Goal: Navigation & Orientation: Find specific page/section

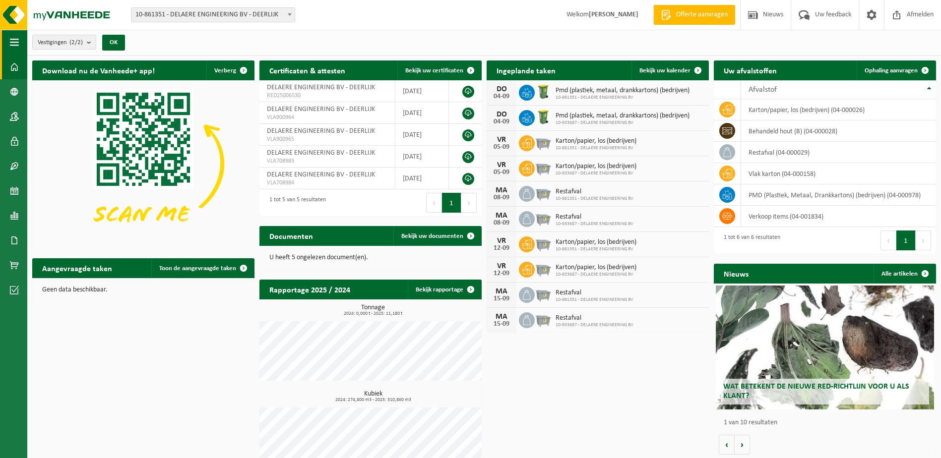
click at [20, 41] on button "Navigatie" at bounding box center [13, 42] width 27 height 25
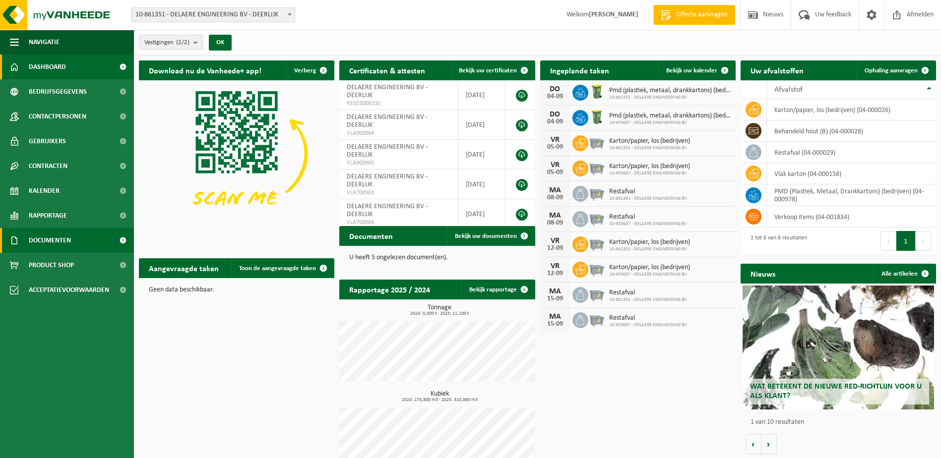
click at [78, 244] on link "Documenten" at bounding box center [67, 240] width 134 height 25
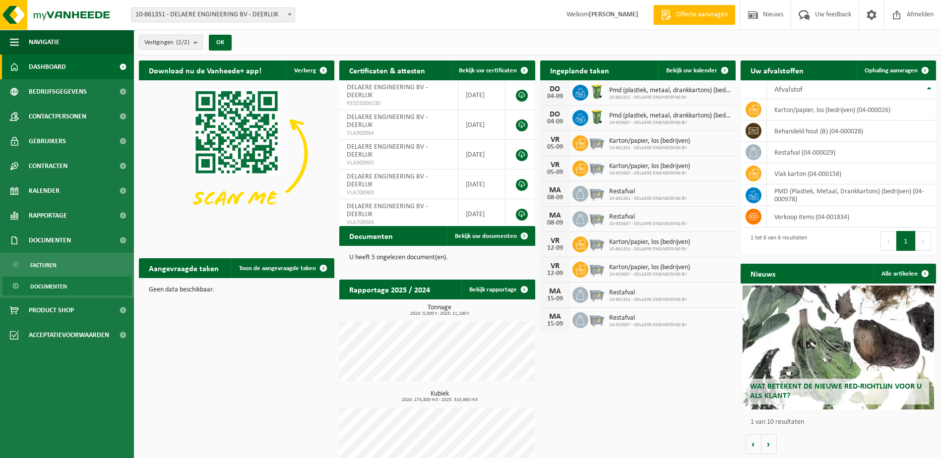
click at [76, 289] on link "Documenten" at bounding box center [66, 286] width 129 height 19
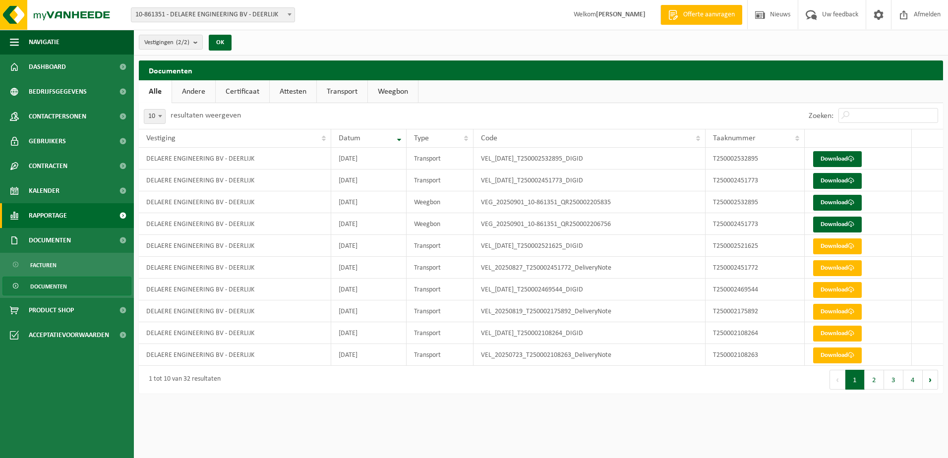
click at [63, 212] on span "Rapportage" at bounding box center [48, 215] width 38 height 25
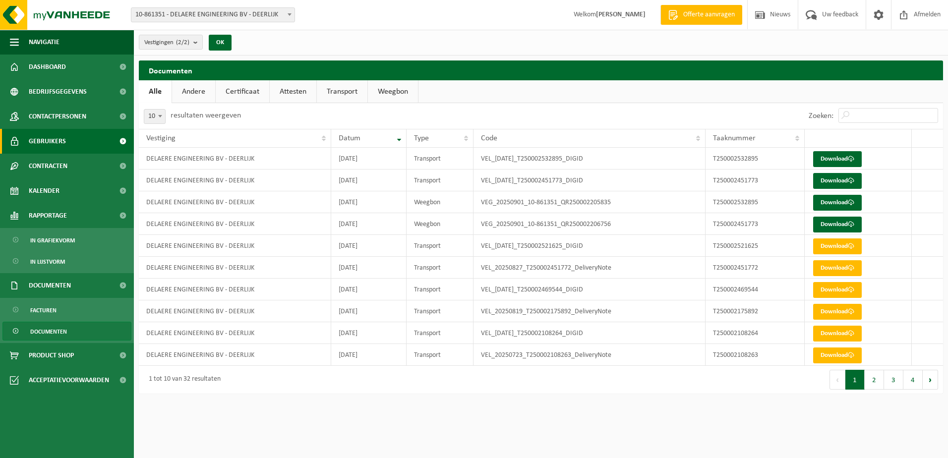
click at [83, 139] on link "Gebruikers" at bounding box center [67, 141] width 134 height 25
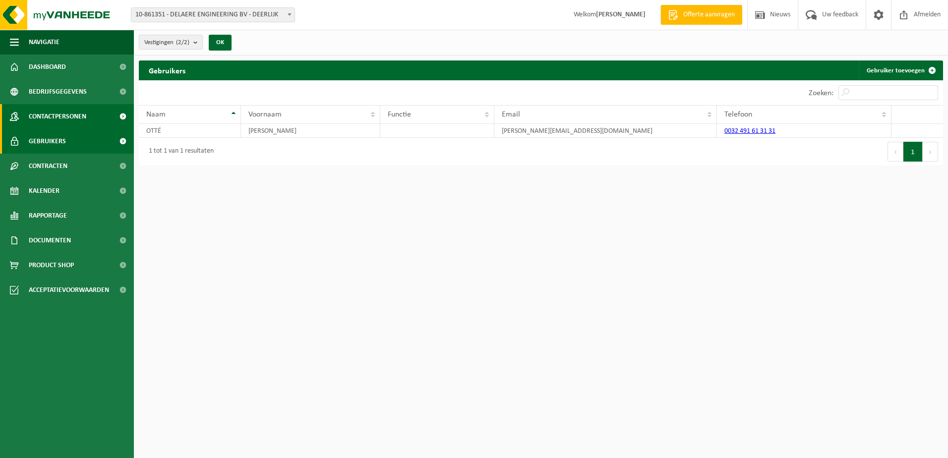
click at [88, 116] on link "Contactpersonen" at bounding box center [67, 116] width 134 height 25
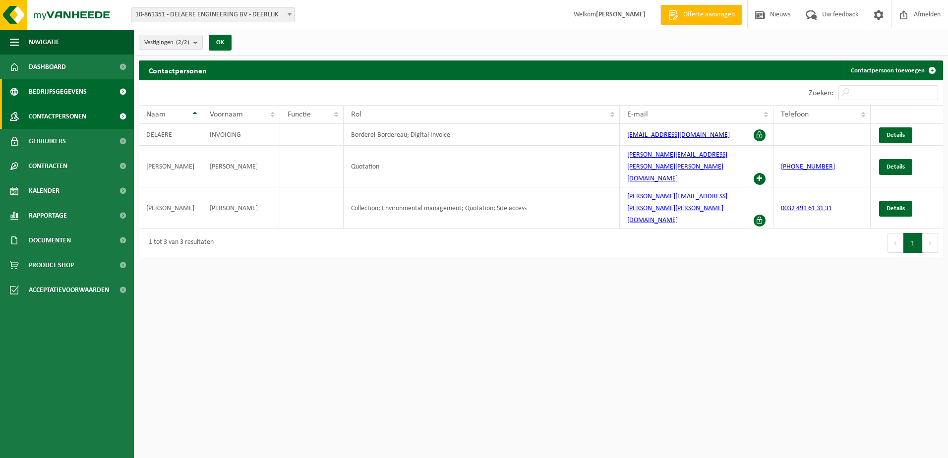
click at [89, 92] on link "Bedrijfsgegevens" at bounding box center [67, 91] width 134 height 25
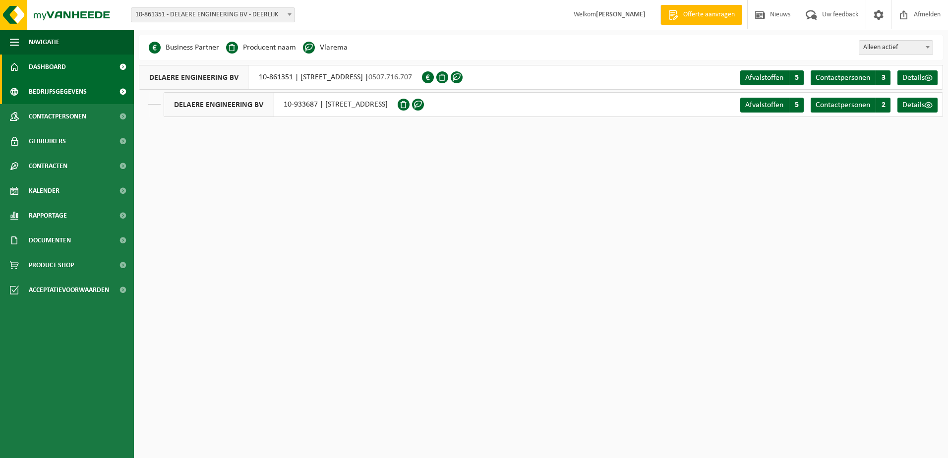
click at [90, 65] on link "Dashboard" at bounding box center [67, 67] width 134 height 25
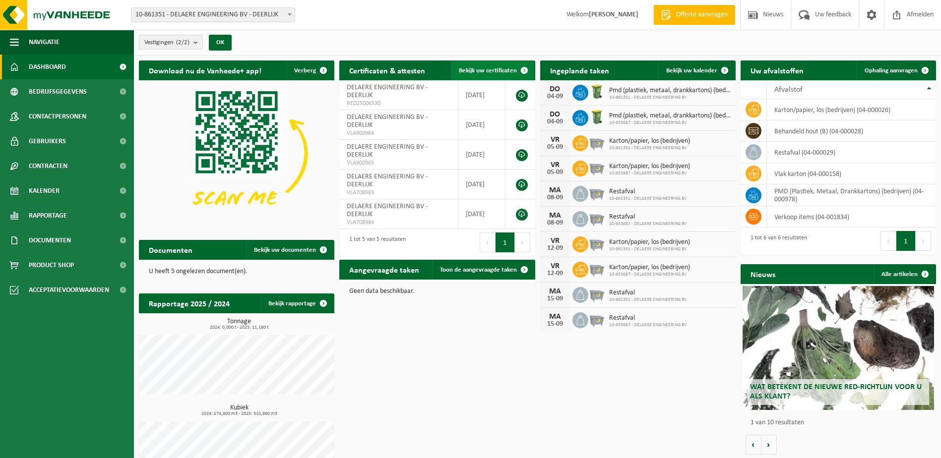
click at [483, 65] on link "Bekijk uw certificaten" at bounding box center [492, 71] width 83 height 20
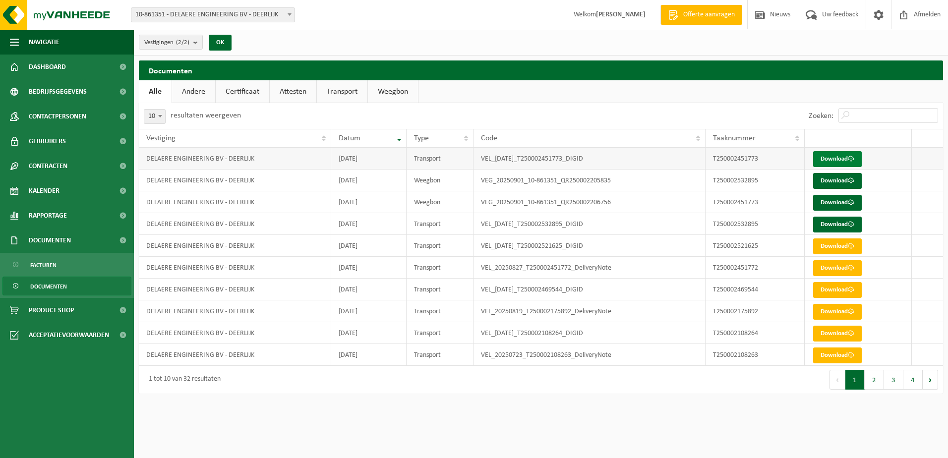
click at [845, 156] on link "Download" at bounding box center [837, 159] width 49 height 16
click at [285, 91] on link "Attesten" at bounding box center [293, 91] width 47 height 23
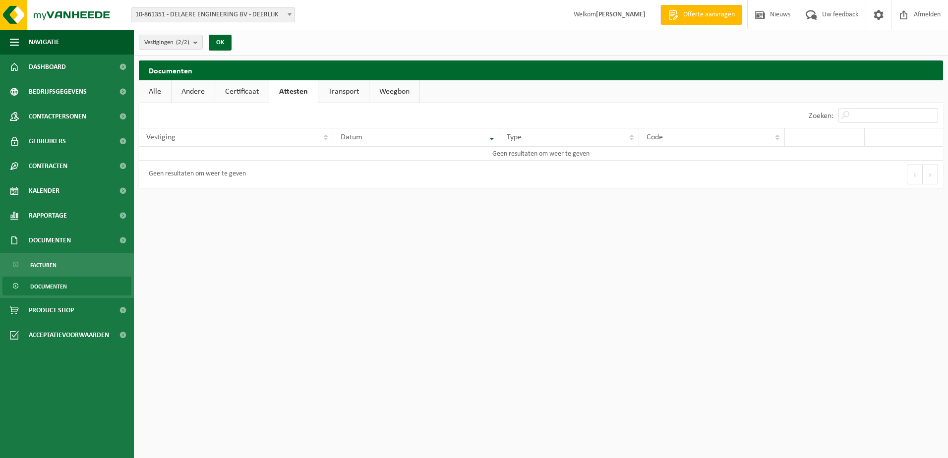
click at [348, 91] on link "Transport" at bounding box center [343, 91] width 51 height 23
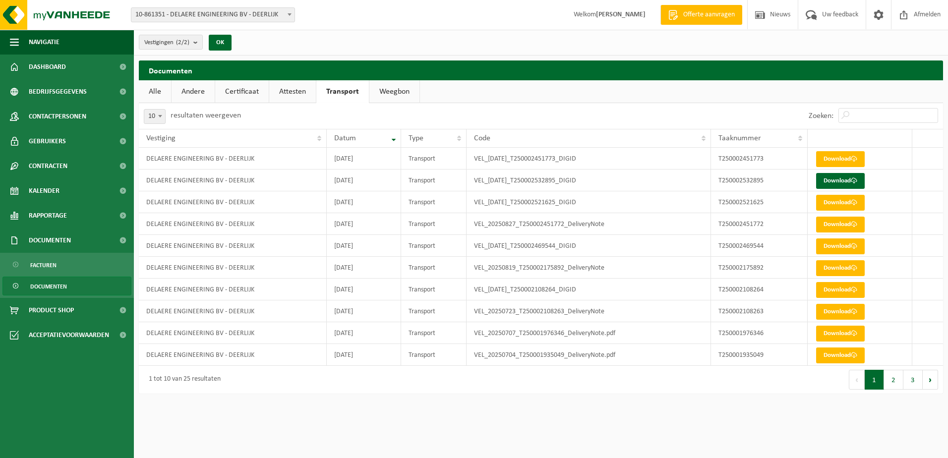
click at [398, 90] on link "Weegbon" at bounding box center [395, 91] width 50 height 23
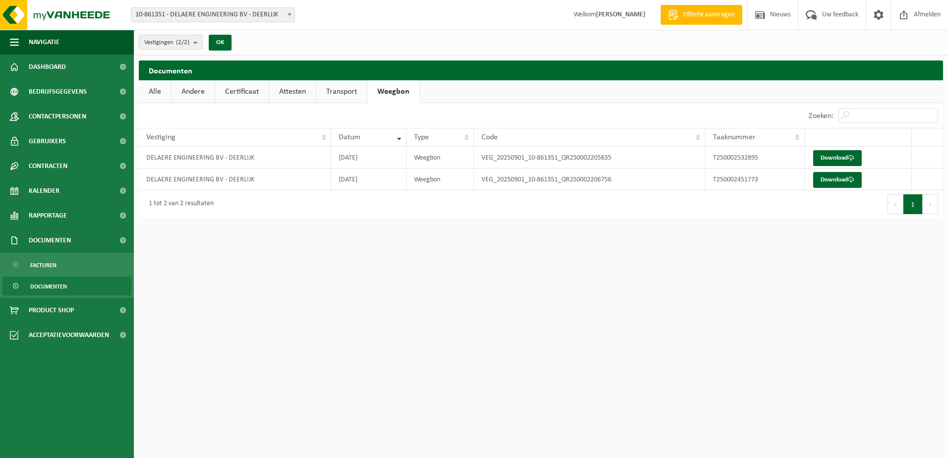
click at [197, 88] on link "Andere" at bounding box center [193, 91] width 43 height 23
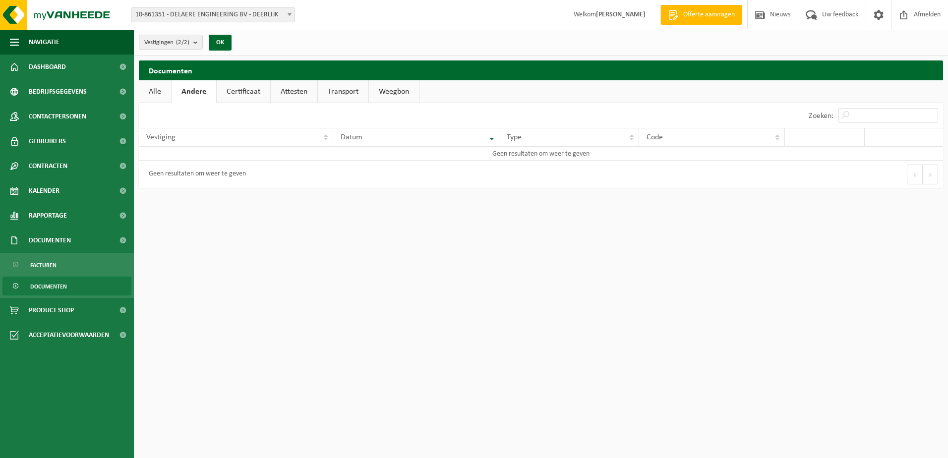
click at [237, 89] on link "Certificaat" at bounding box center [244, 91] width 54 height 23
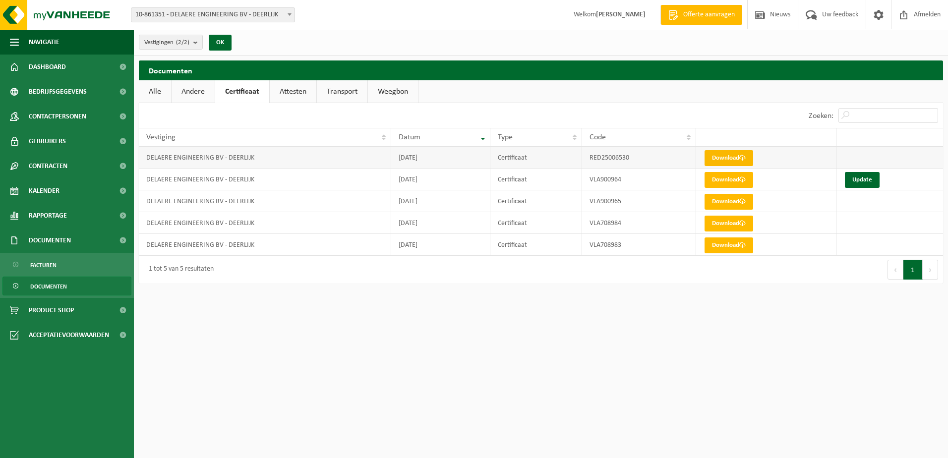
click at [734, 155] on link "Download" at bounding box center [729, 158] width 49 height 16
click at [51, 71] on span "Dashboard" at bounding box center [47, 67] width 37 height 25
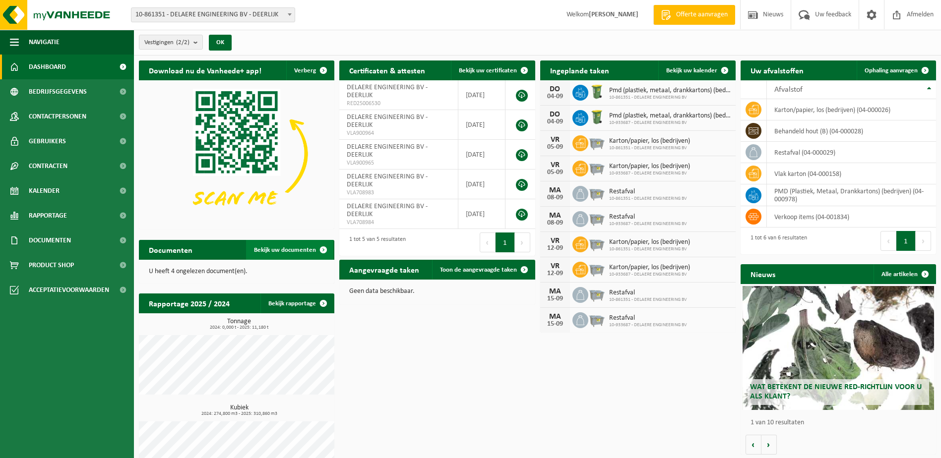
click at [282, 251] on span "Bekijk uw documenten" at bounding box center [285, 250] width 62 height 6
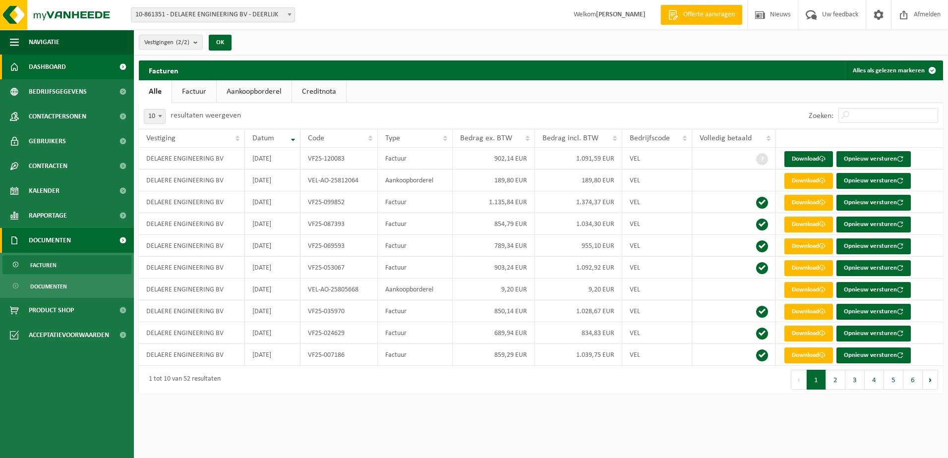
click at [45, 63] on span "Dashboard" at bounding box center [47, 67] width 37 height 25
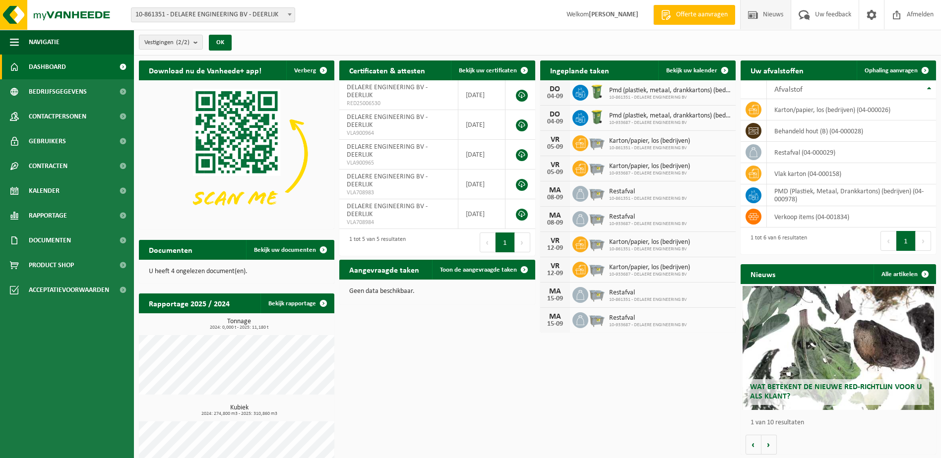
click at [773, 14] on span "Nieuws" at bounding box center [772, 14] width 25 height 29
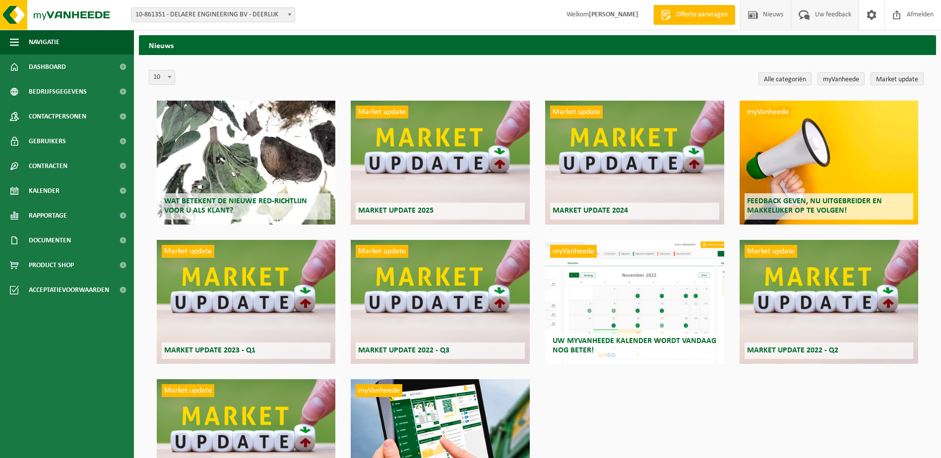
click at [826, 11] on span "Uw feedback" at bounding box center [832, 14] width 41 height 29
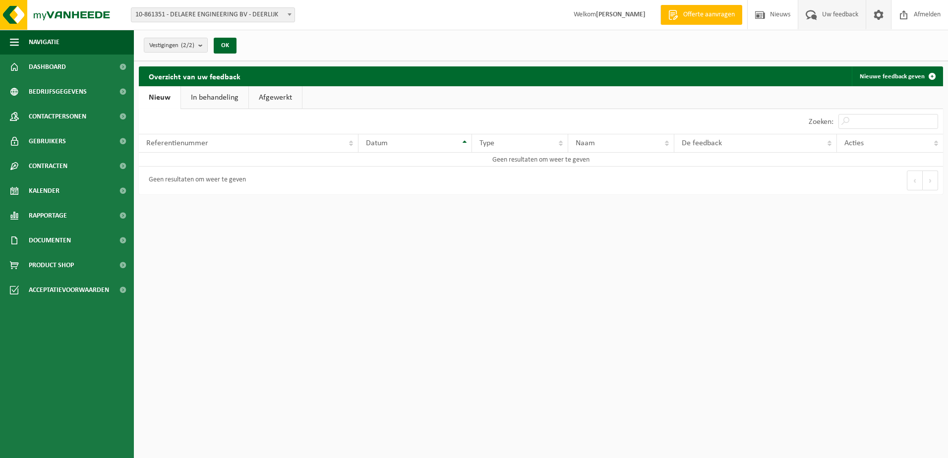
click at [882, 12] on span at bounding box center [878, 14] width 15 height 29
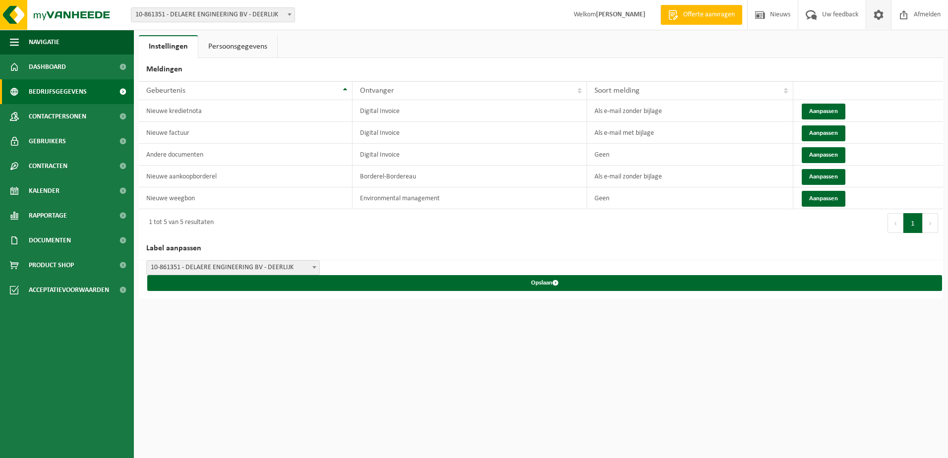
click at [40, 91] on span "Bedrijfsgegevens" at bounding box center [58, 91] width 58 height 25
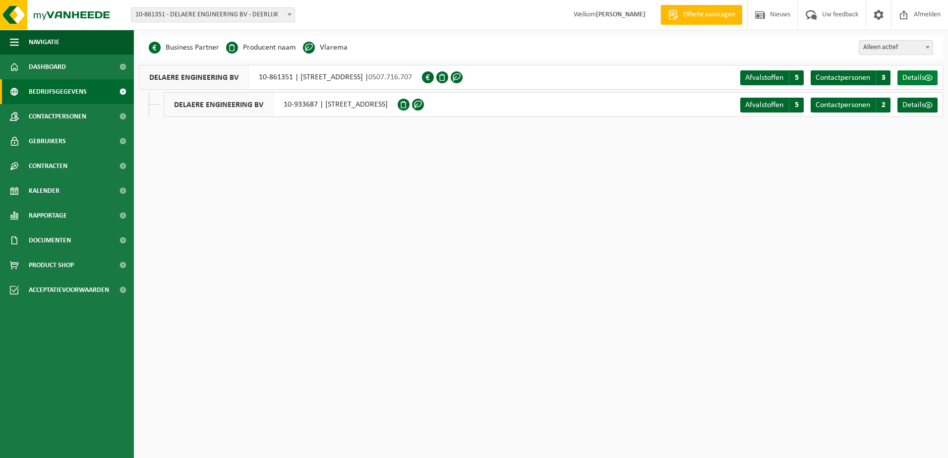
click at [917, 75] on span "Details" at bounding box center [914, 78] width 22 height 8
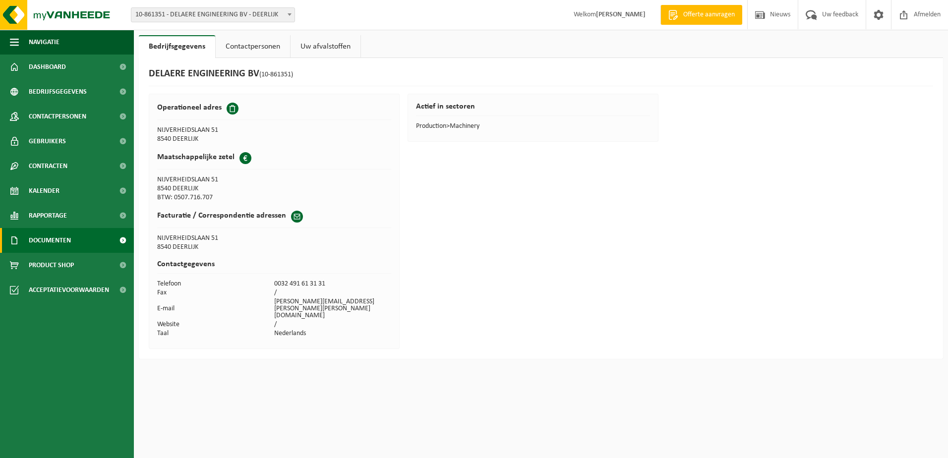
click at [48, 241] on span "Documenten" at bounding box center [50, 240] width 42 height 25
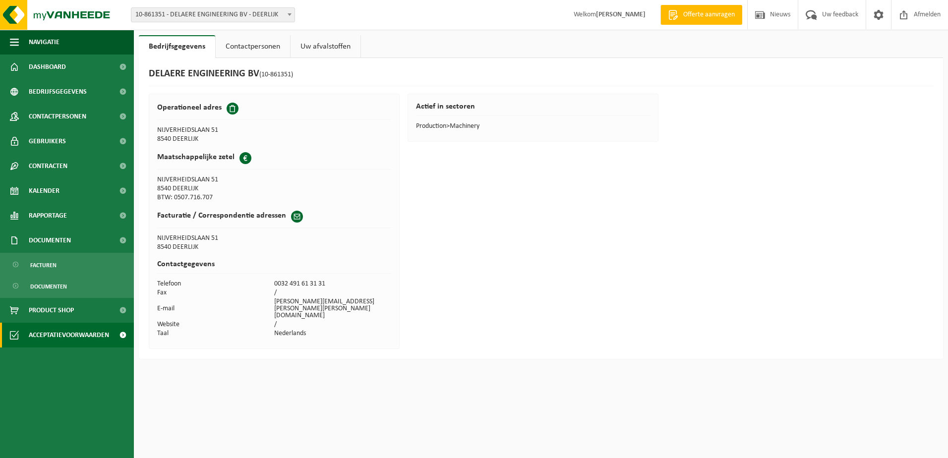
click at [62, 334] on span "Acceptatievoorwaarden" at bounding box center [69, 335] width 80 height 25
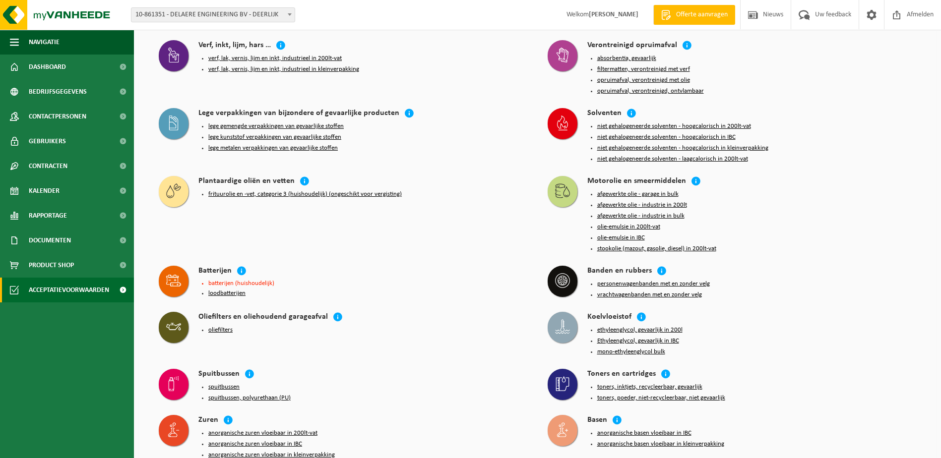
scroll to position [843, 0]
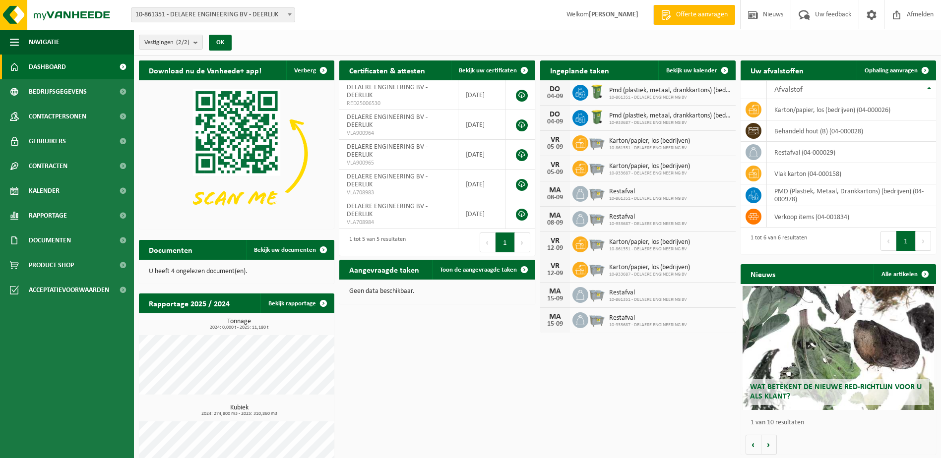
scroll to position [32, 0]
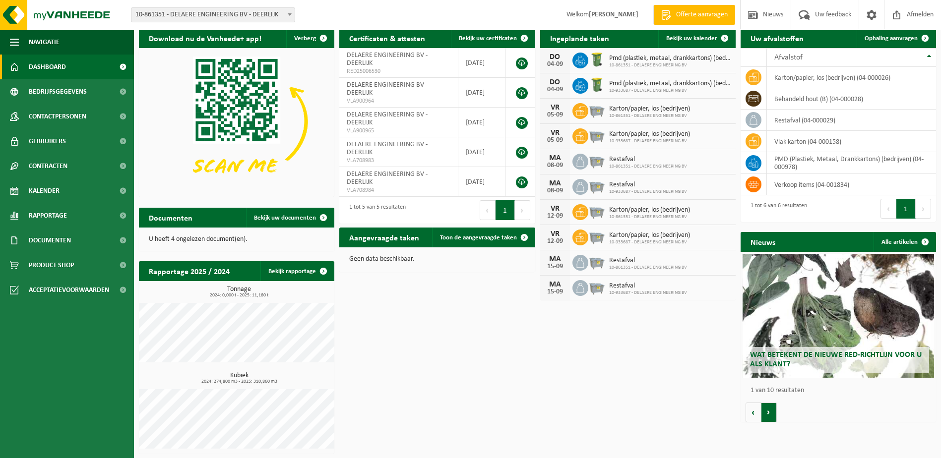
click at [768, 418] on button "Volgende" at bounding box center [768, 413] width 15 height 20
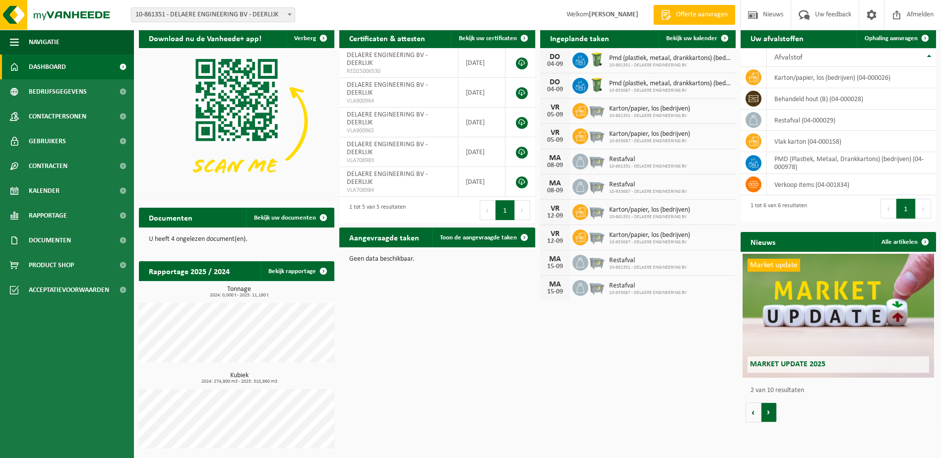
click at [768, 418] on button "Volgende" at bounding box center [768, 413] width 15 height 20
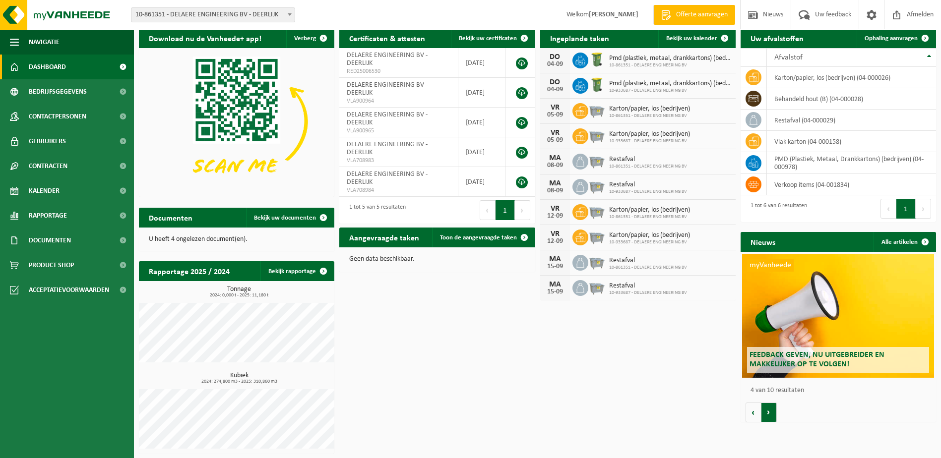
click at [768, 418] on button "Volgende" at bounding box center [768, 413] width 15 height 20
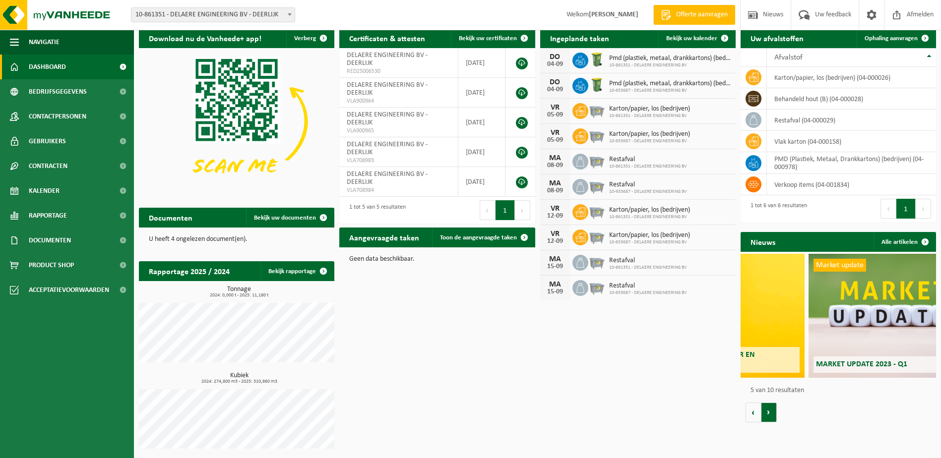
click at [768, 418] on button "Volgende" at bounding box center [768, 413] width 15 height 20
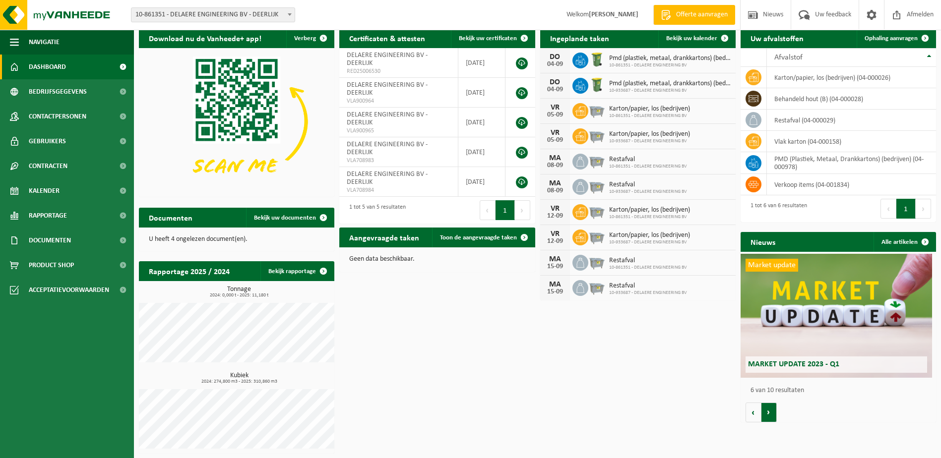
click at [768, 418] on button "Volgende" at bounding box center [768, 413] width 15 height 20
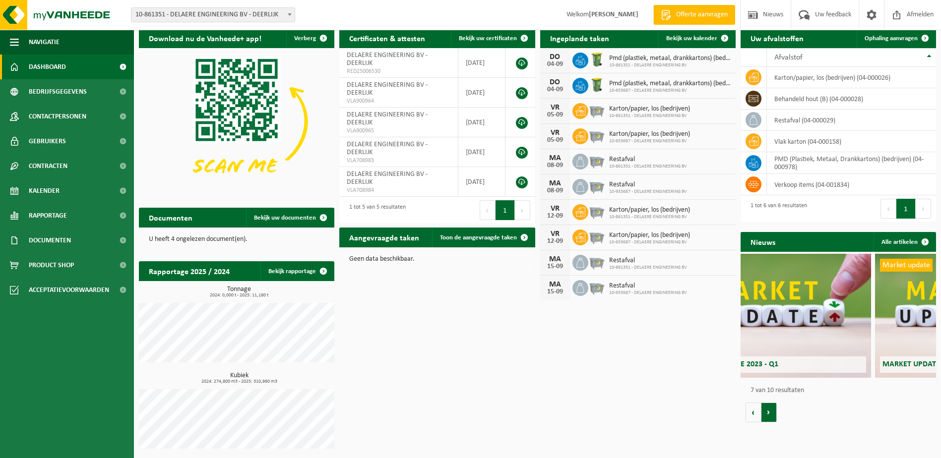
click at [768, 418] on button "Volgende" at bounding box center [768, 413] width 15 height 20
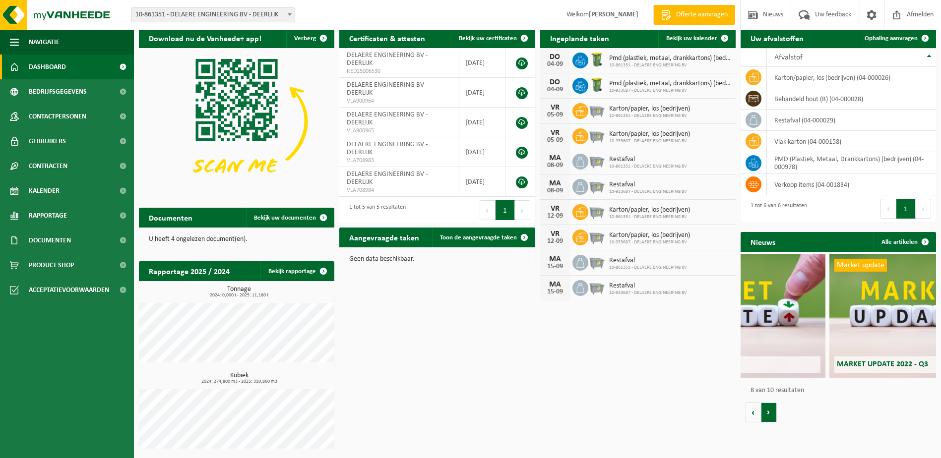
click at [768, 418] on button "Volgende" at bounding box center [768, 413] width 15 height 20
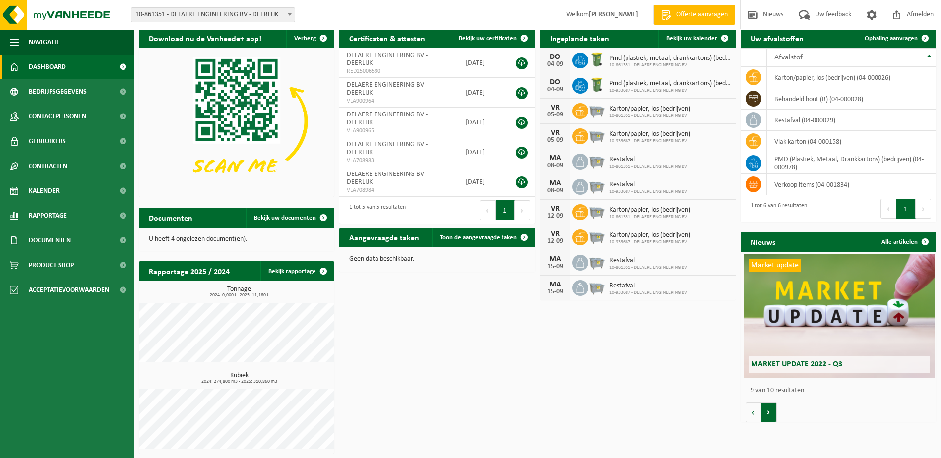
click at [768, 418] on button "Volgende" at bounding box center [768, 413] width 15 height 20
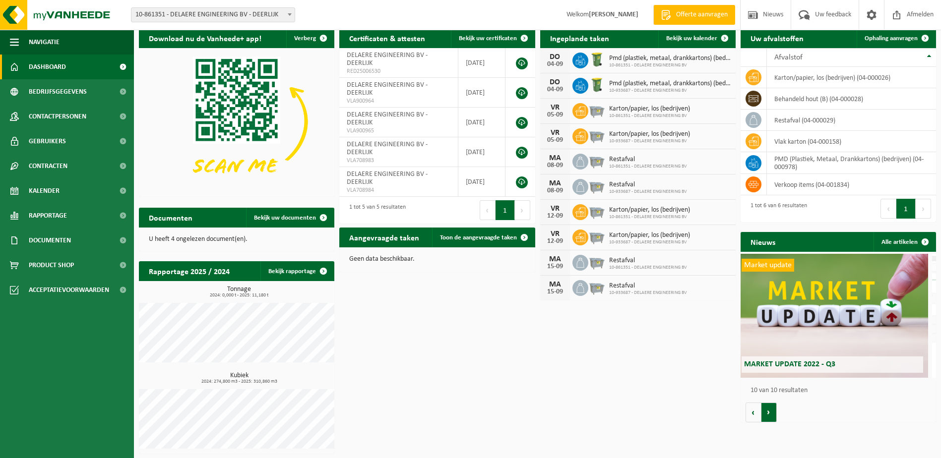
click at [768, 418] on button "Volgende" at bounding box center [768, 413] width 15 height 20
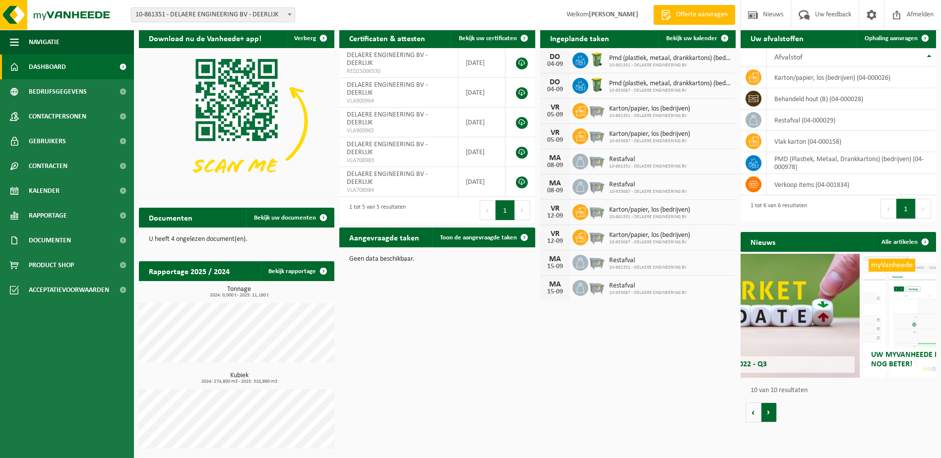
click at [768, 418] on button "Volgende" at bounding box center [768, 413] width 15 height 20
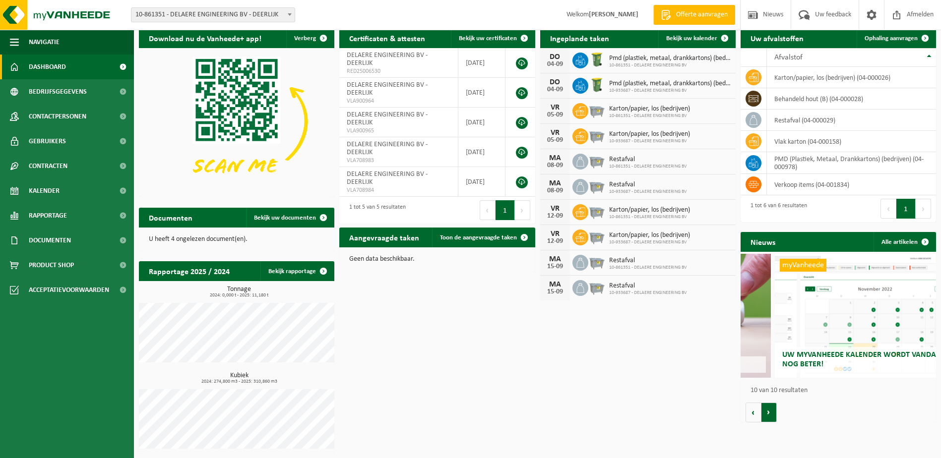
click at [768, 418] on button "Volgende" at bounding box center [768, 413] width 15 height 20
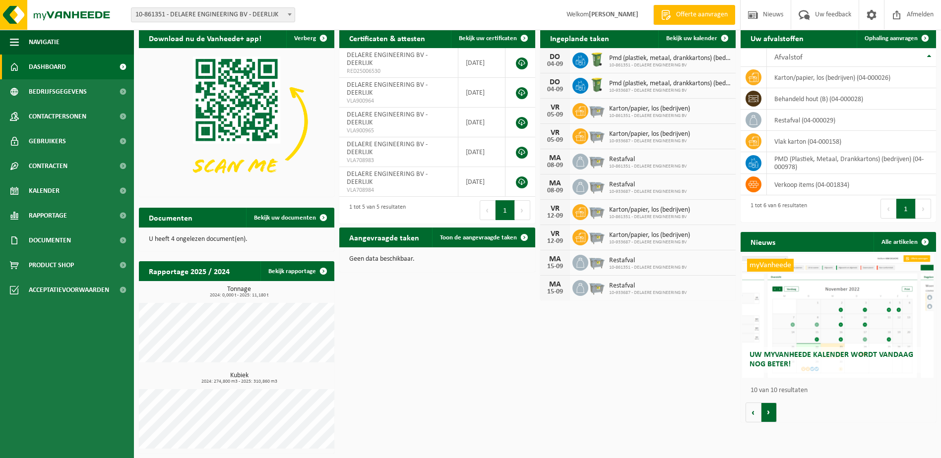
click at [768, 418] on button "Volgende" at bounding box center [768, 413] width 15 height 20
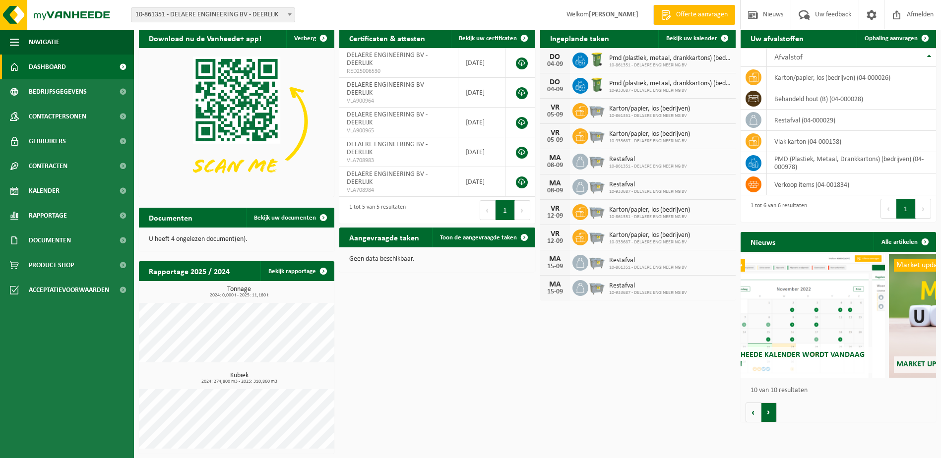
click at [768, 418] on button "Volgende" at bounding box center [768, 413] width 15 height 20
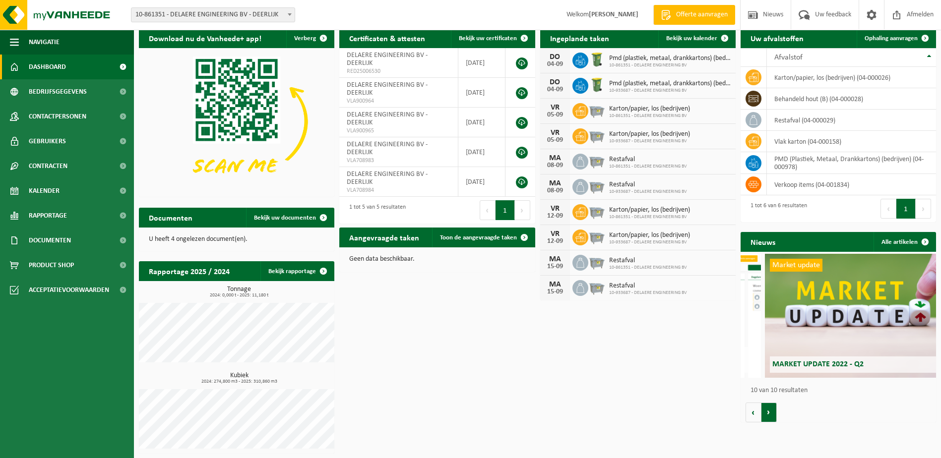
click at [768, 418] on button "Volgende" at bounding box center [768, 413] width 15 height 20
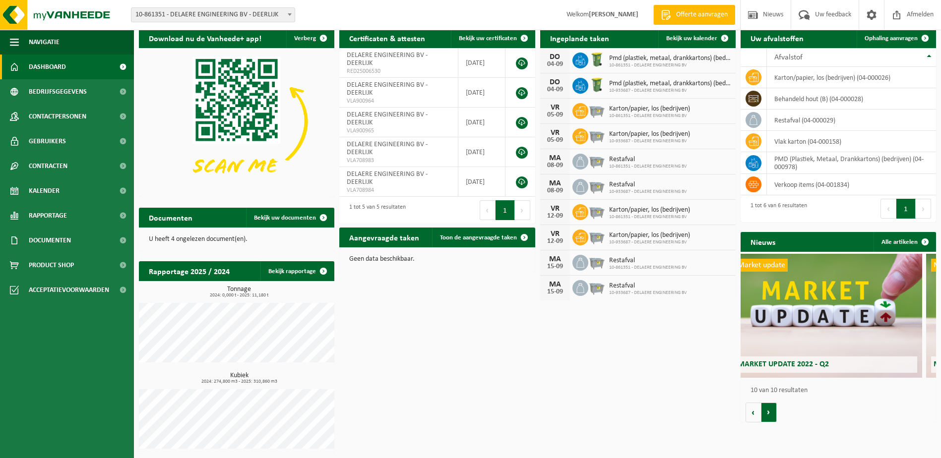
click at [768, 418] on button "Volgende" at bounding box center [768, 413] width 15 height 20
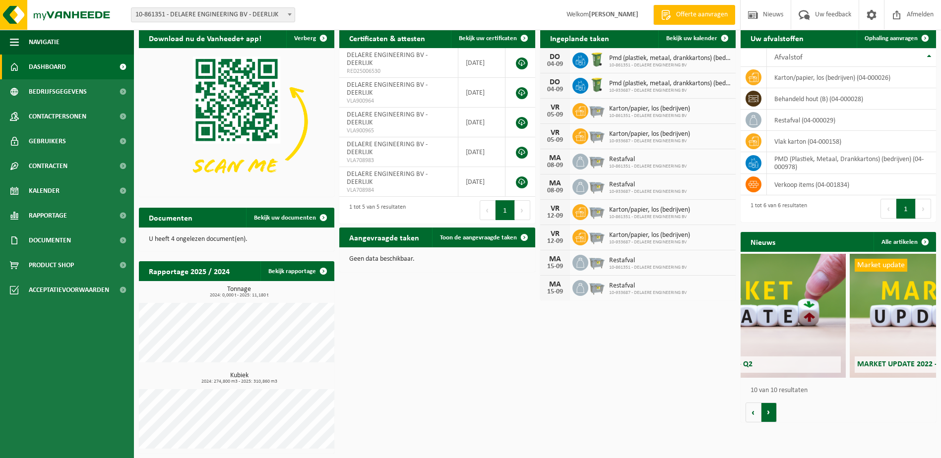
click at [768, 418] on button "Volgende" at bounding box center [768, 413] width 15 height 20
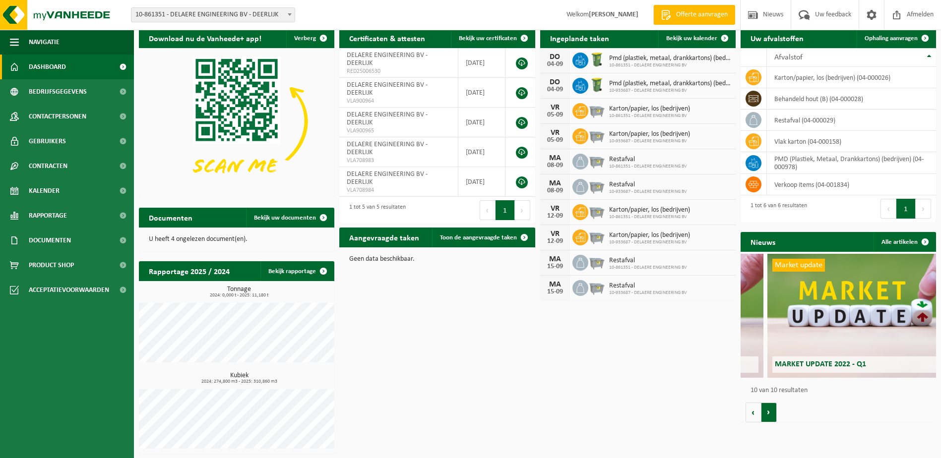
click at [768, 418] on button "Volgende" at bounding box center [768, 413] width 15 height 20
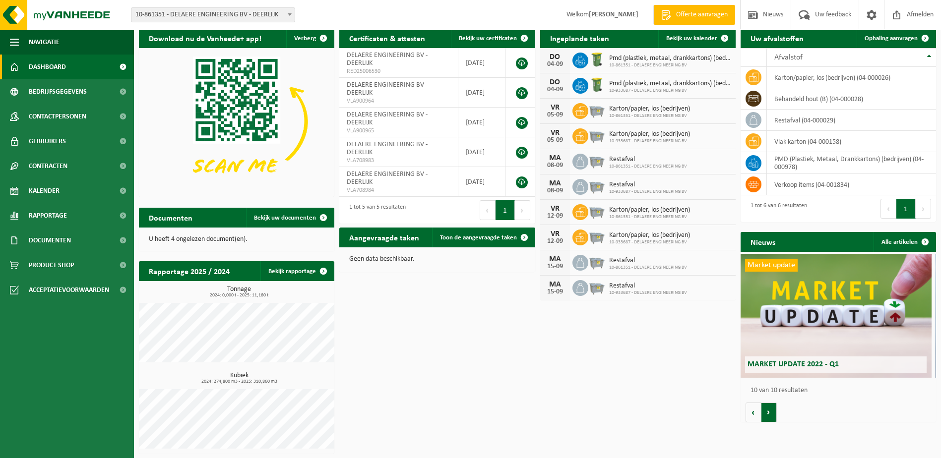
click at [768, 418] on button "Volgende" at bounding box center [768, 413] width 15 height 20
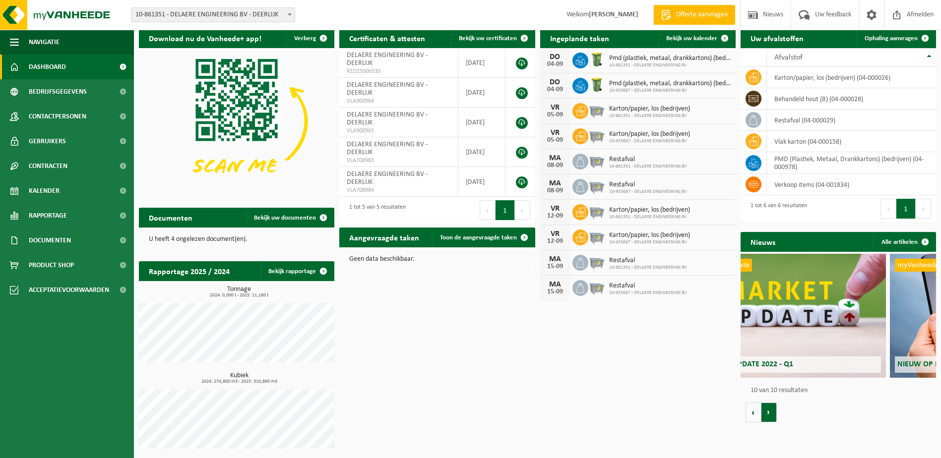
click at [768, 418] on button "Volgende" at bounding box center [768, 413] width 15 height 20
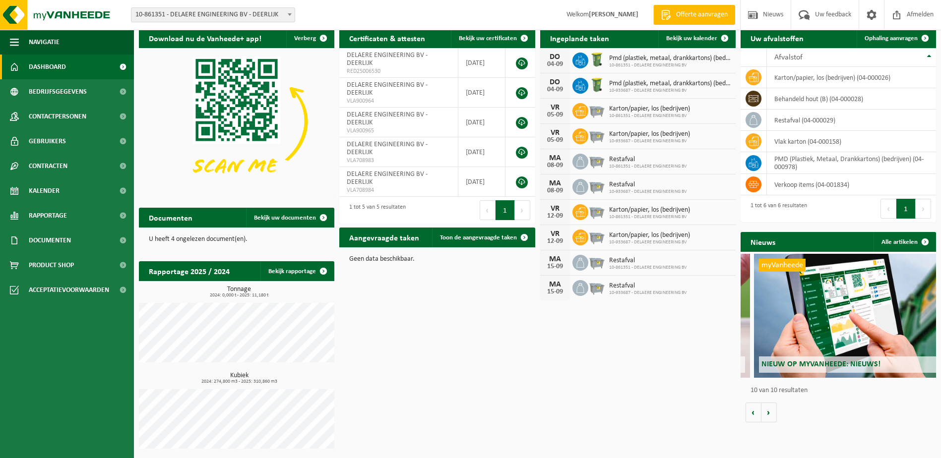
scroll to position [0, 1760]
